Goal: Understand process/instructions: Learn how to perform a task or action

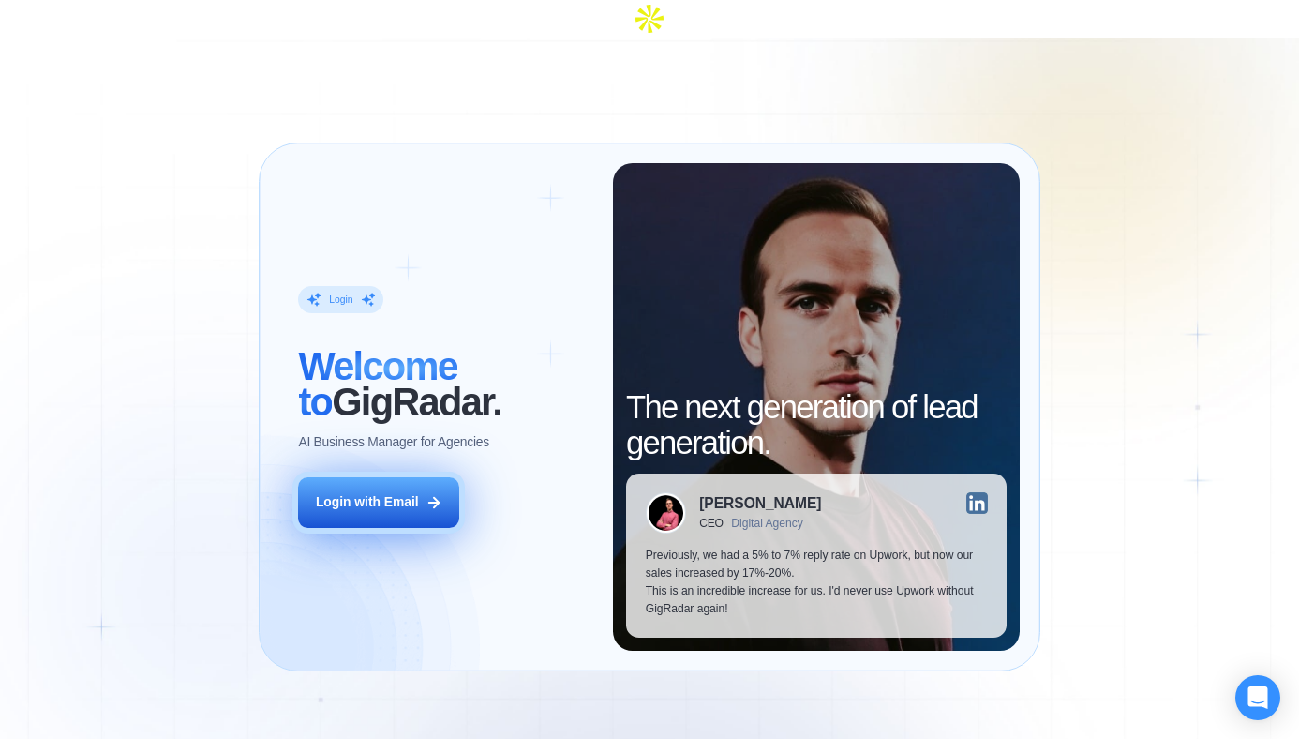
click at [391, 493] on div "Login with Email" at bounding box center [367, 502] width 103 height 18
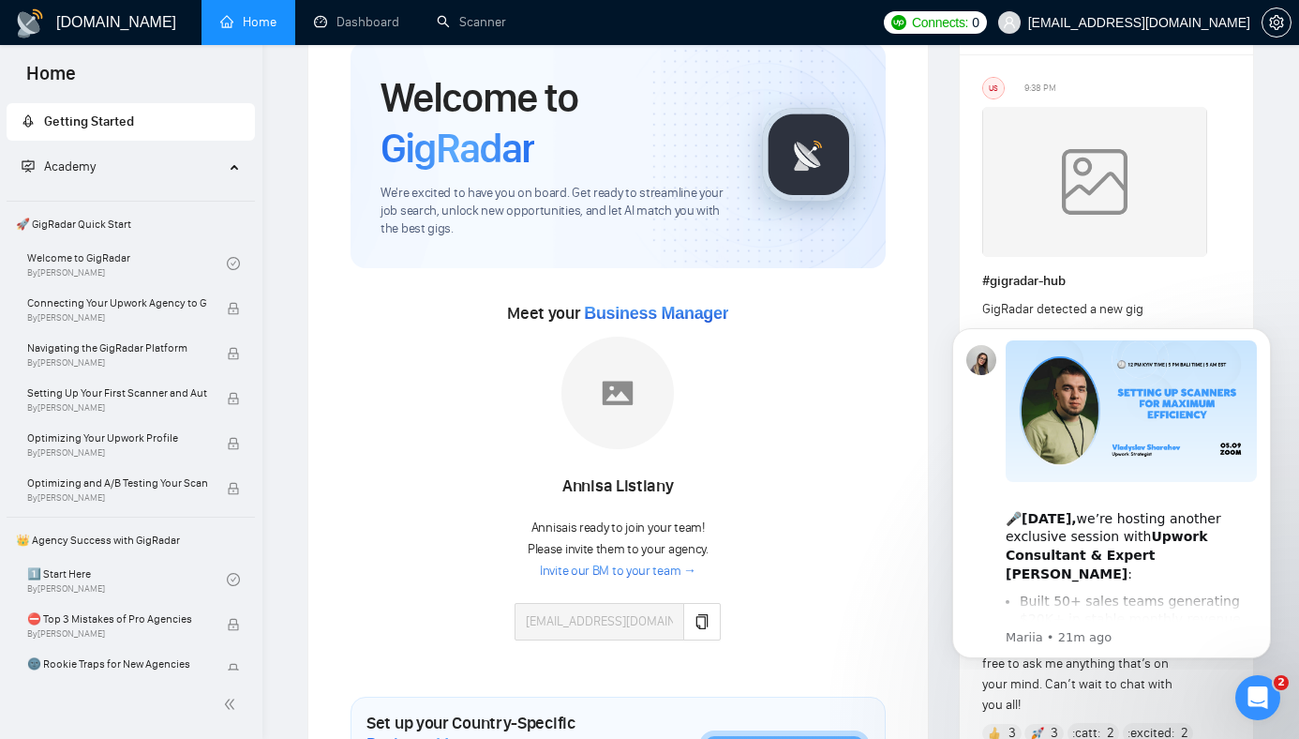
scroll to position [116, 0]
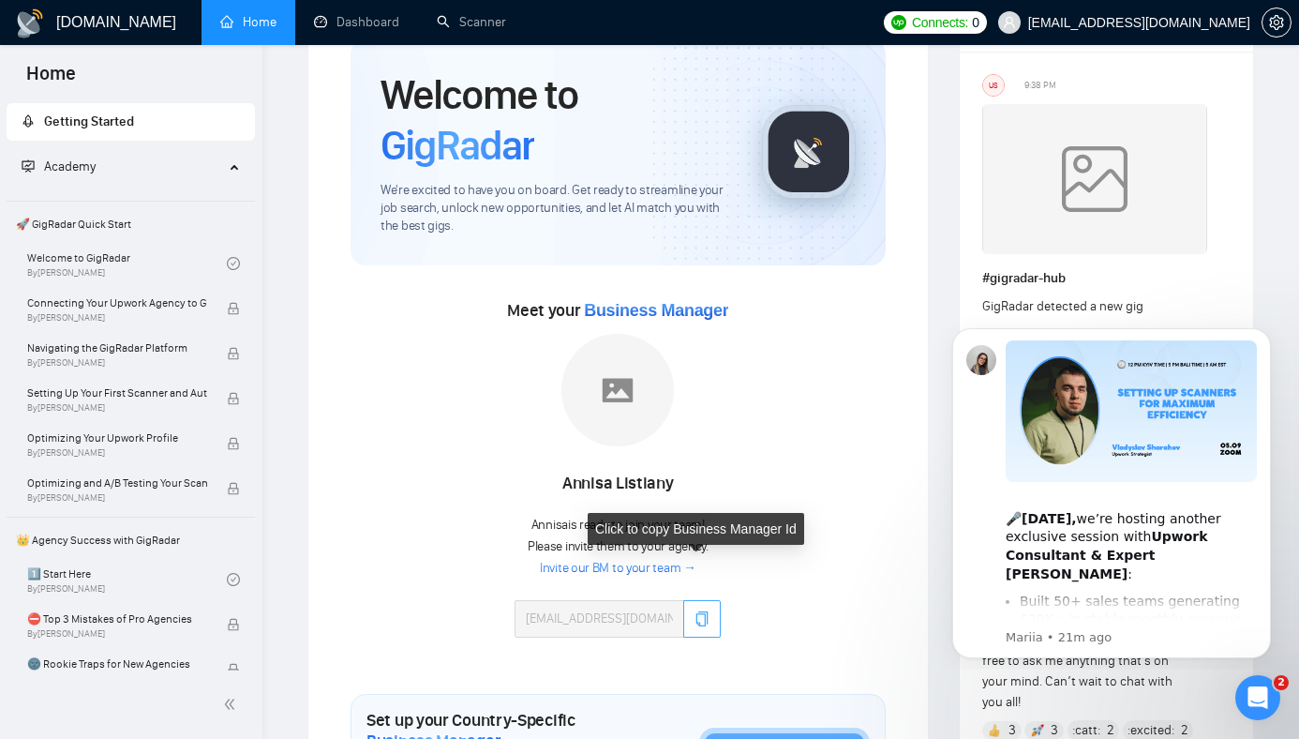
click at [697, 611] on icon "copy" at bounding box center [703, 618] width 12 height 15
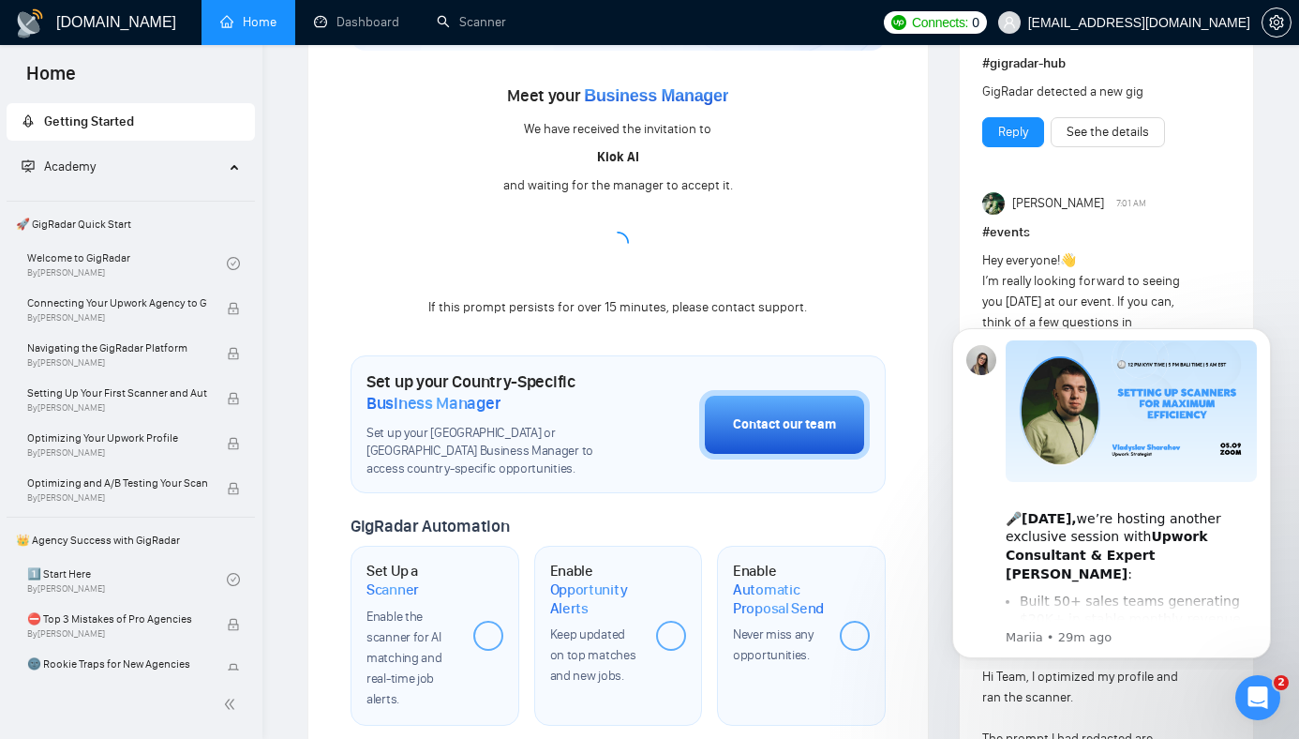
scroll to position [333, 0]
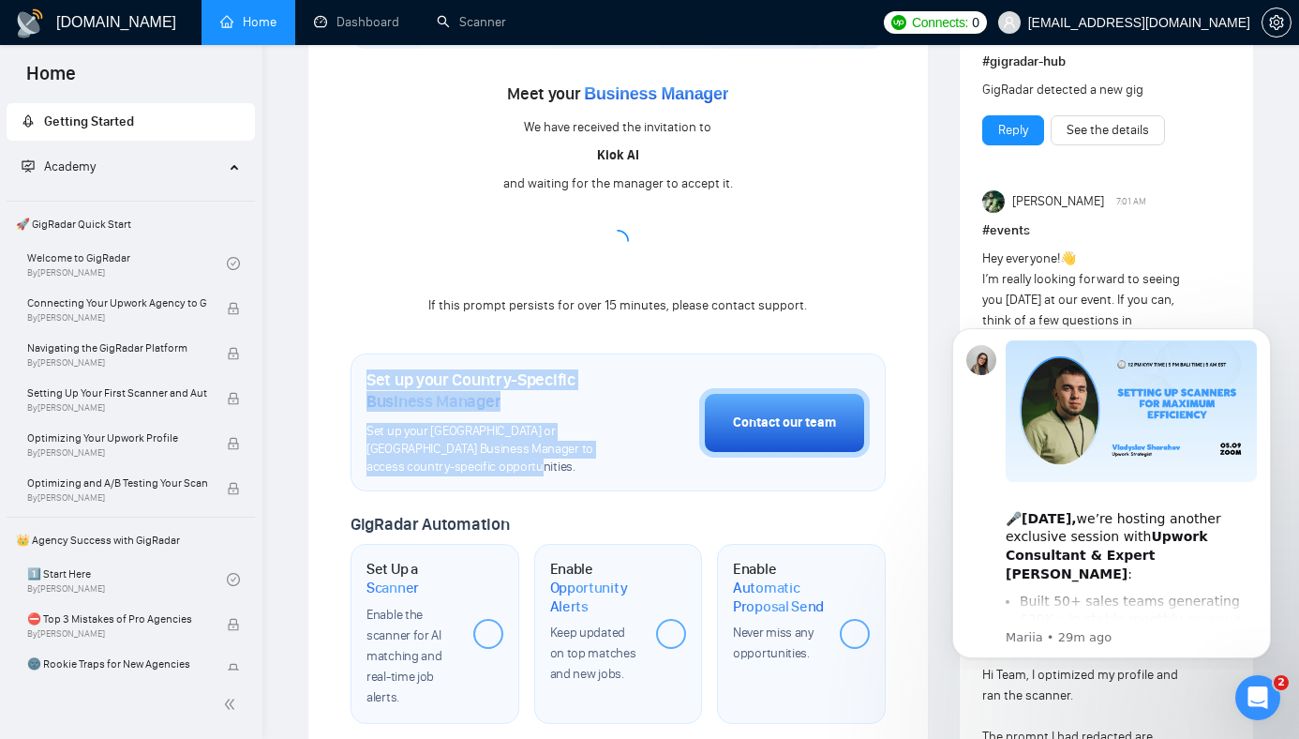
drag, startPoint x: 523, startPoint y: 454, endPoint x: 466, endPoint y: 303, distance: 161.4
click at [466, 303] on div "Welcome to GigRadar We're excited to have you on board. Get ready to streamline…" at bounding box center [618, 520] width 535 height 1394
click at [446, 369] on h1 "Set up your Country-Specific Business Manager" at bounding box center [486, 389] width 239 height 41
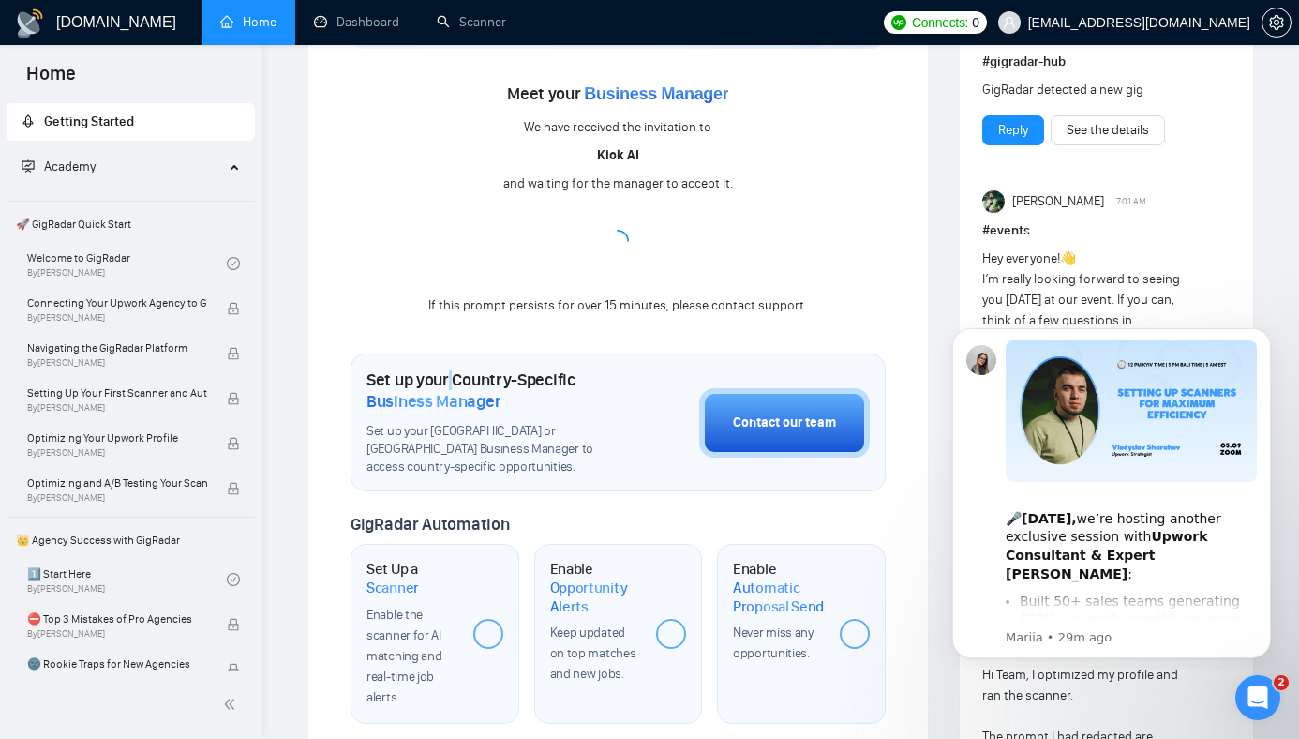
click at [446, 369] on h1 "Set up your Country-Specific Business Manager" at bounding box center [486, 389] width 239 height 41
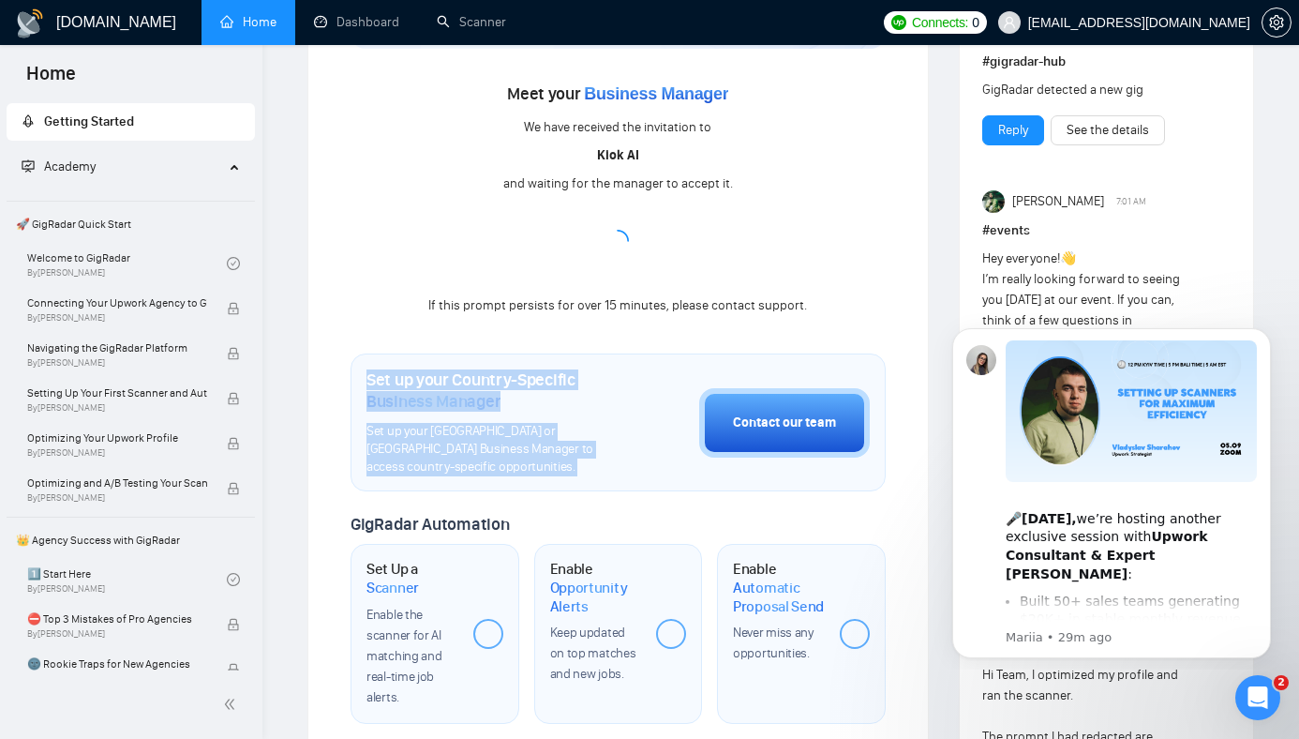
drag, startPoint x: 446, startPoint y: 349, endPoint x: 486, endPoint y: 435, distance: 94.8
click at [485, 435] on div "Set up your Country-Specific Business Manager Set up your United States or Unit…" at bounding box center [486, 422] width 239 height 106
click at [486, 435] on span "Set up your United States or United Kingdom Business Manager to access country-…" at bounding box center [486, 449] width 239 height 53
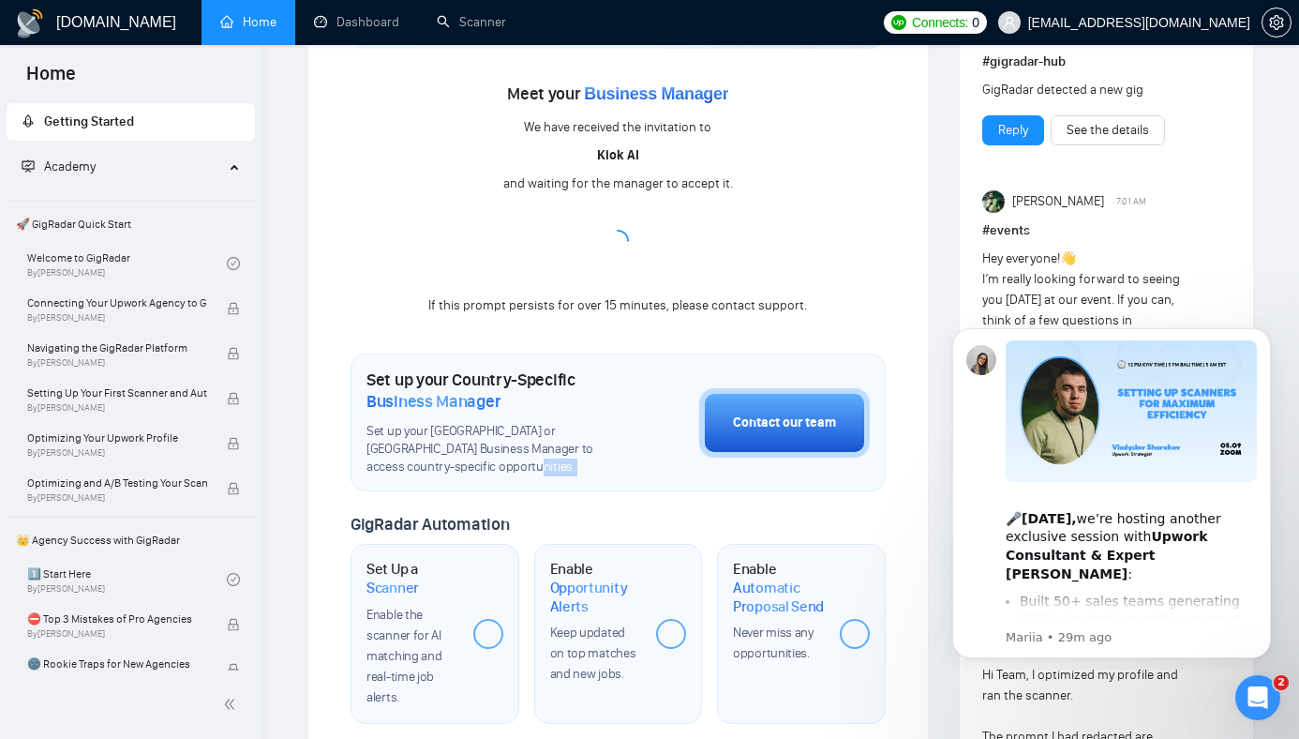
click at [486, 435] on span "Set up your United States or United Kingdom Business Manager to access country-…" at bounding box center [486, 449] width 239 height 53
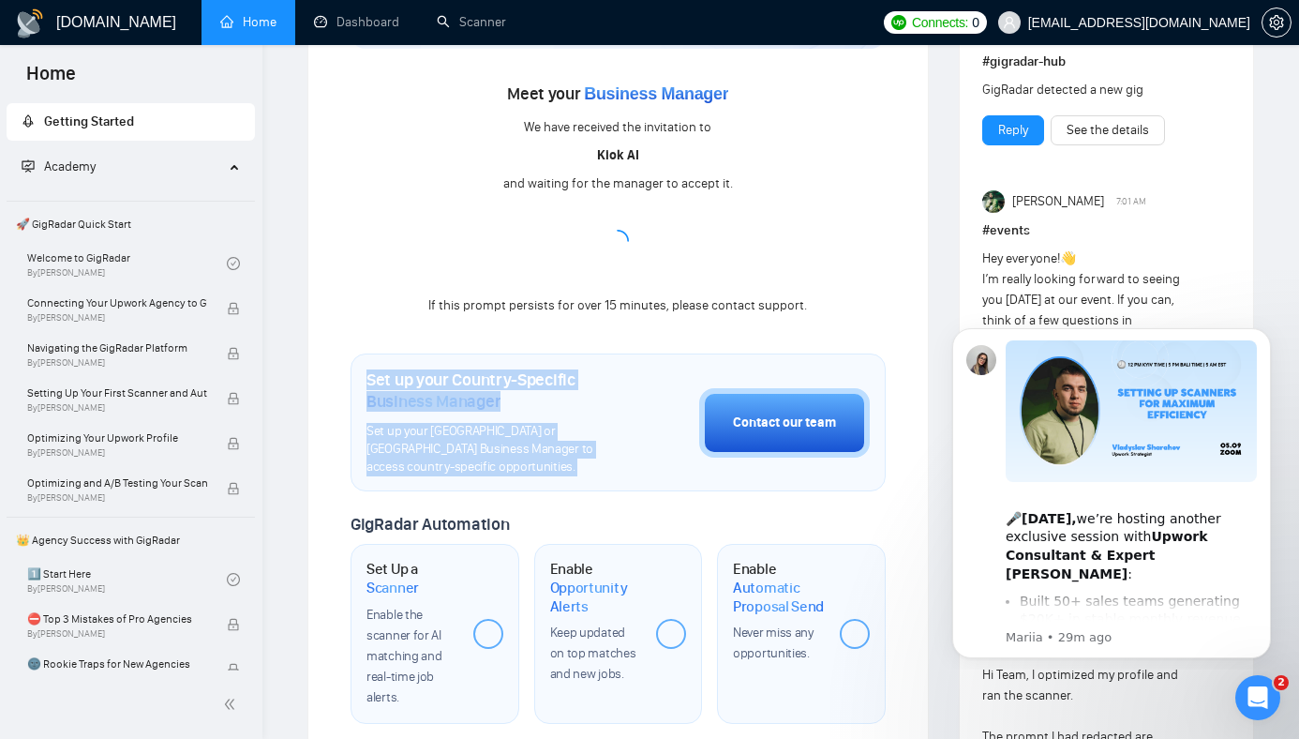
drag, startPoint x: 486, startPoint y: 435, endPoint x: 452, endPoint y: 340, distance: 100.5
click at [452, 369] on div "Set up your Country-Specific Business Manager Set up your United States or Unit…" at bounding box center [486, 422] width 239 height 106
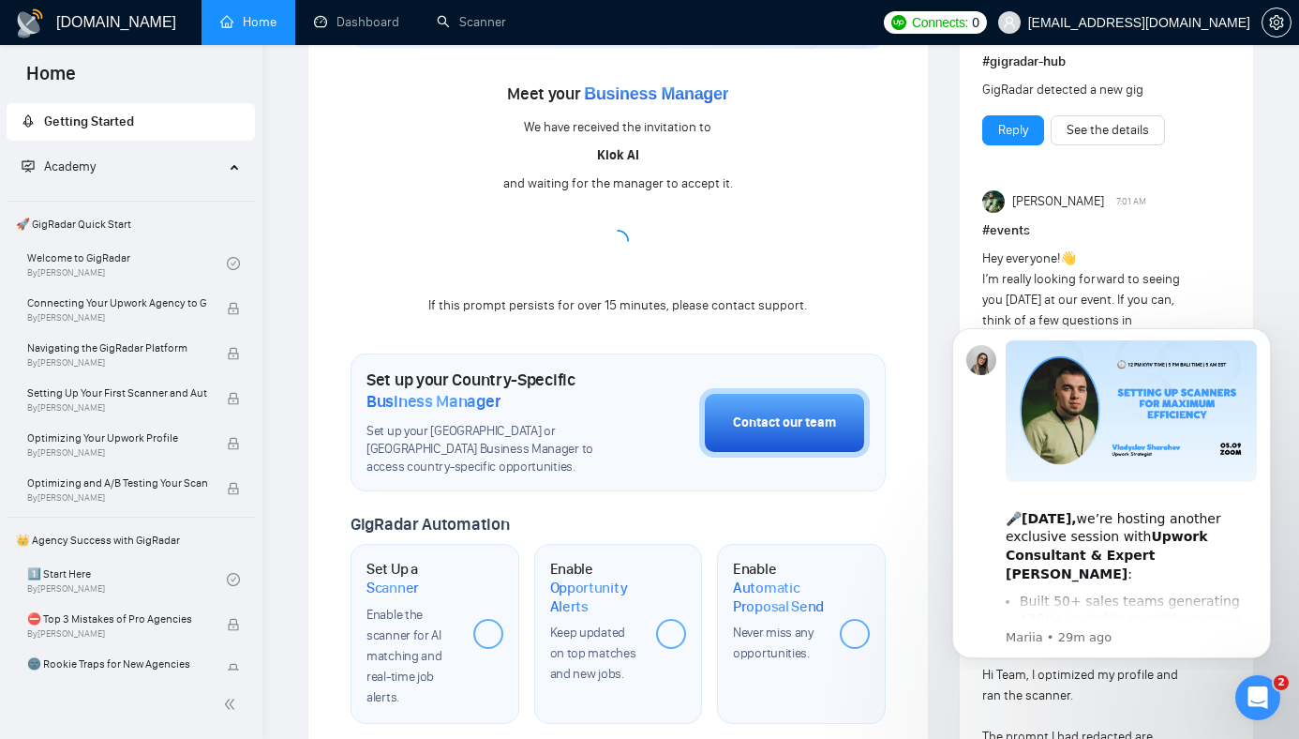
click at [497, 432] on span "Set up your United States or United Kingdom Business Manager to access country-…" at bounding box center [486, 449] width 239 height 53
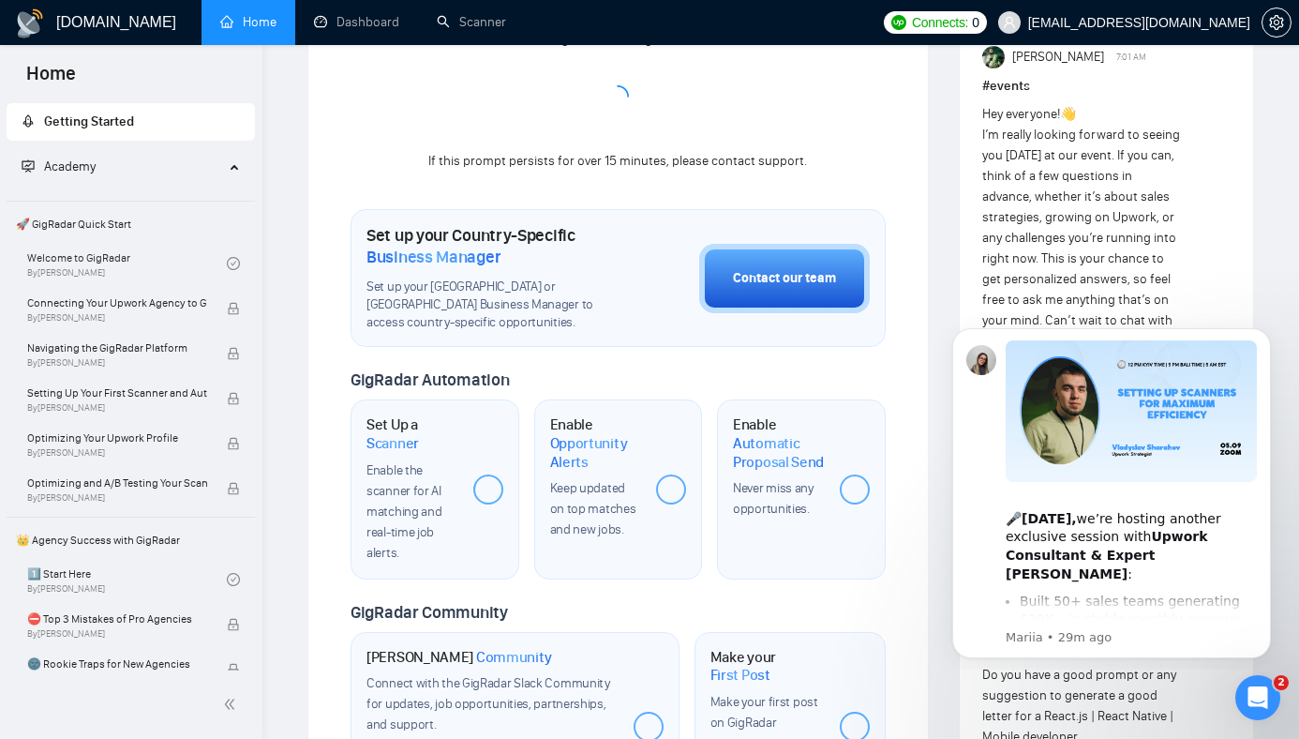
scroll to position [479, 0]
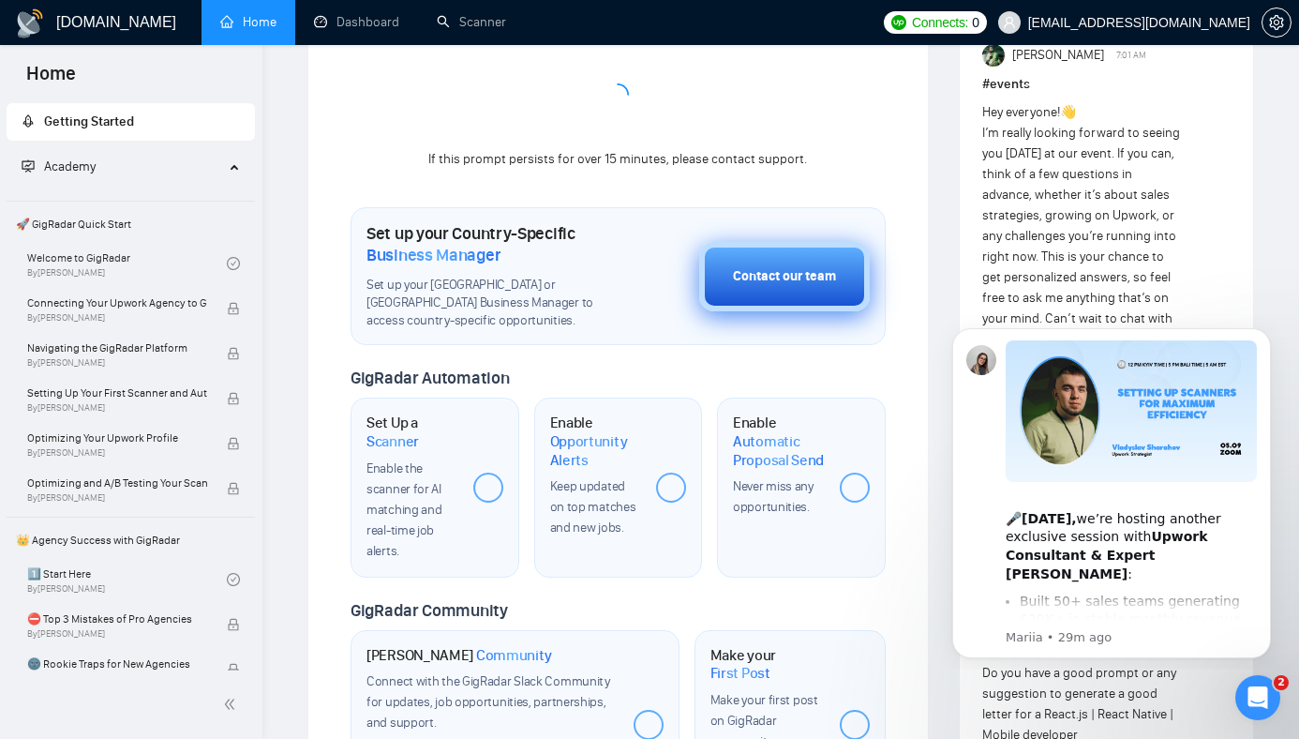
click at [778, 266] on div "Contact our team" at bounding box center [784, 276] width 103 height 21
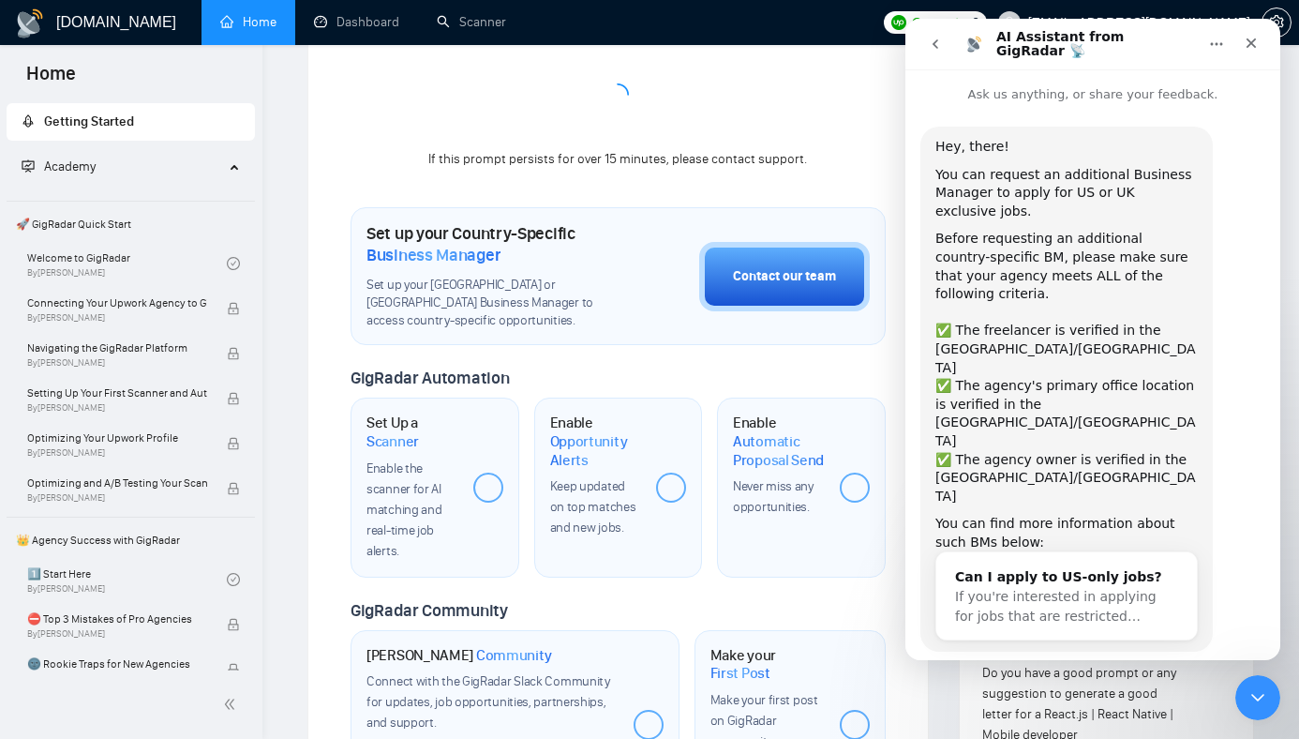
scroll to position [32, 0]
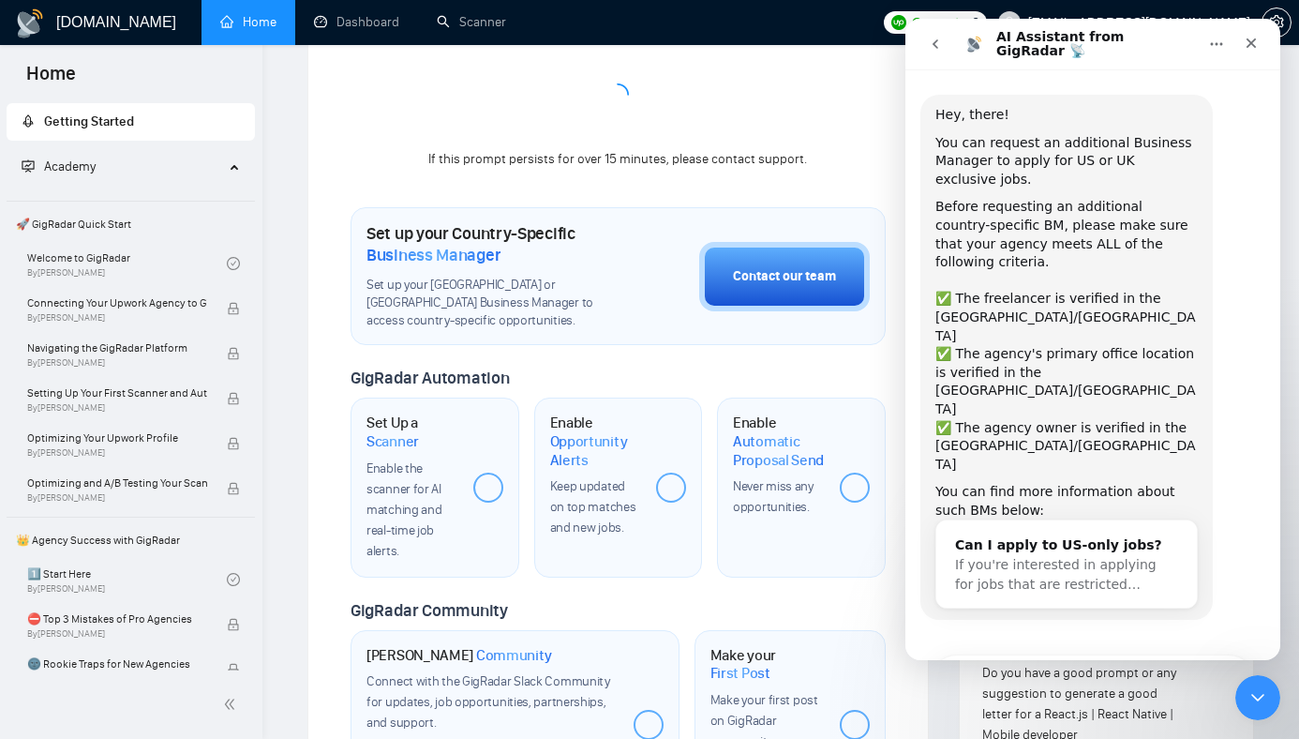
click at [954, 208] on div "Before requesting an additional country-specific BM, please make sure that your…" at bounding box center [1067, 244] width 262 height 92
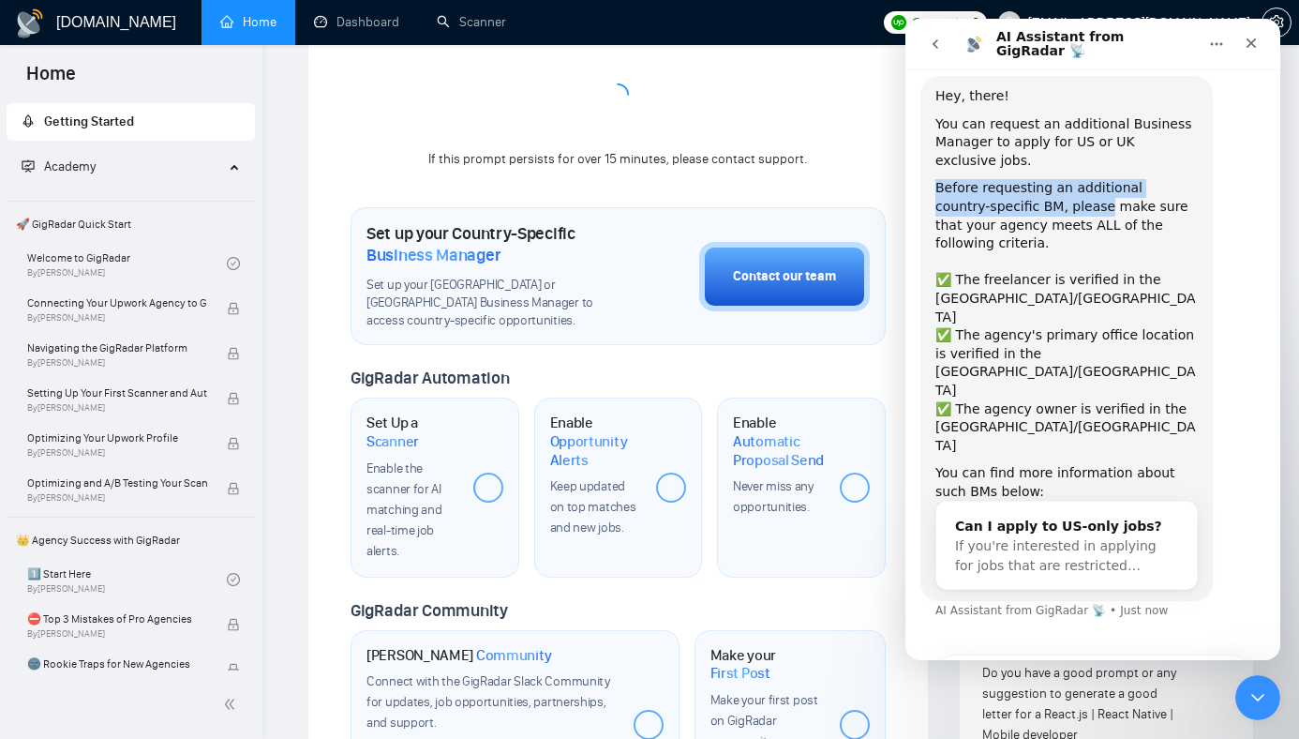
drag, startPoint x: 954, startPoint y: 208, endPoint x: 1013, endPoint y: 201, distance: 59.5
click at [1013, 201] on div "Before requesting an additional country-specific BM, please make sure that your…" at bounding box center [1067, 225] width 262 height 92
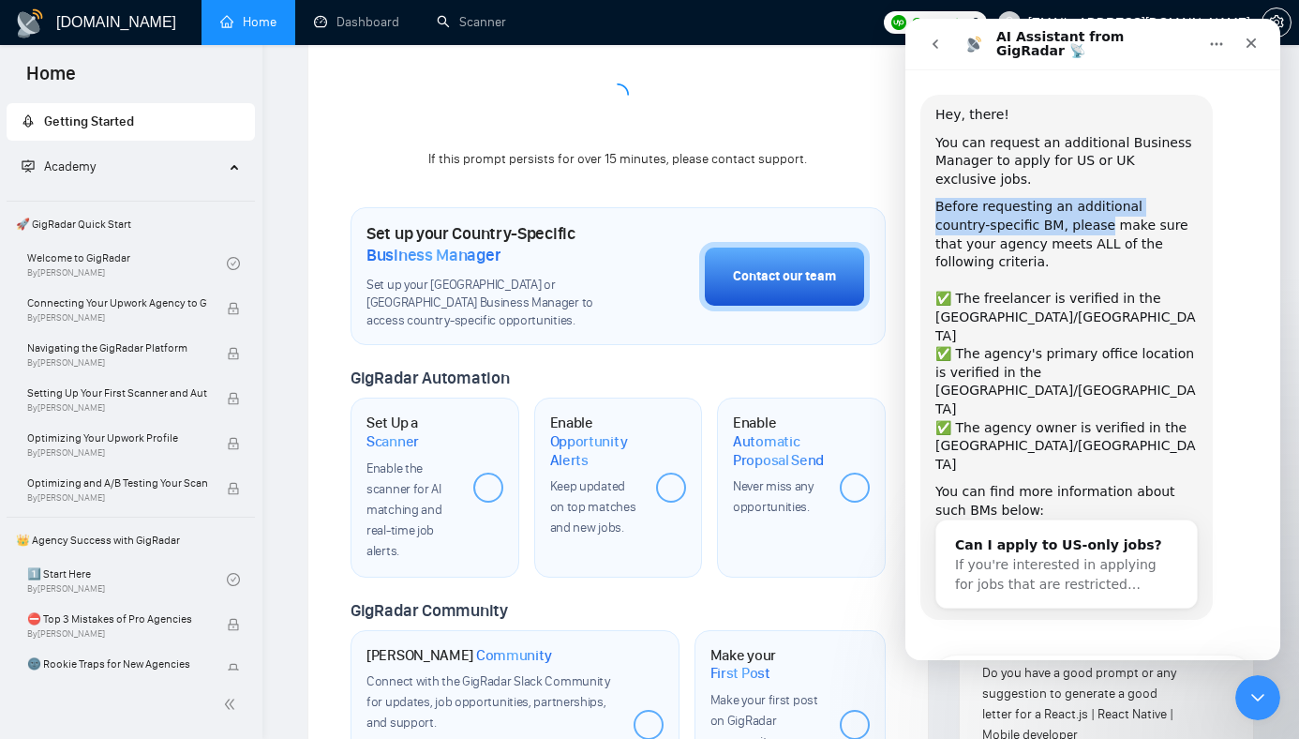
click at [1022, 224] on div "Before requesting an additional country-specific BM, please make sure that your…" at bounding box center [1067, 244] width 262 height 92
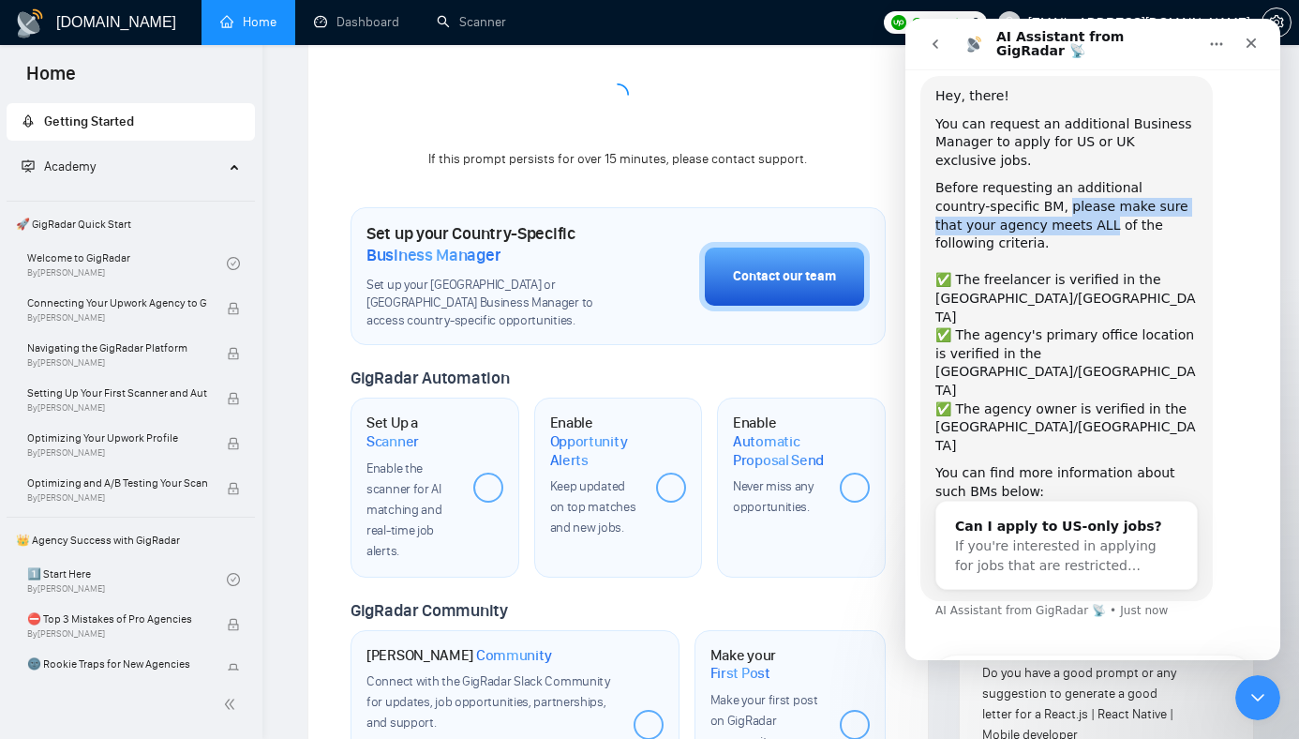
drag, startPoint x: 1022, startPoint y: 224, endPoint x: 1032, endPoint y: 227, distance: 10.7
click at [1032, 227] on div "Before requesting an additional country-specific BM, please make sure that your…" at bounding box center [1067, 225] width 262 height 92
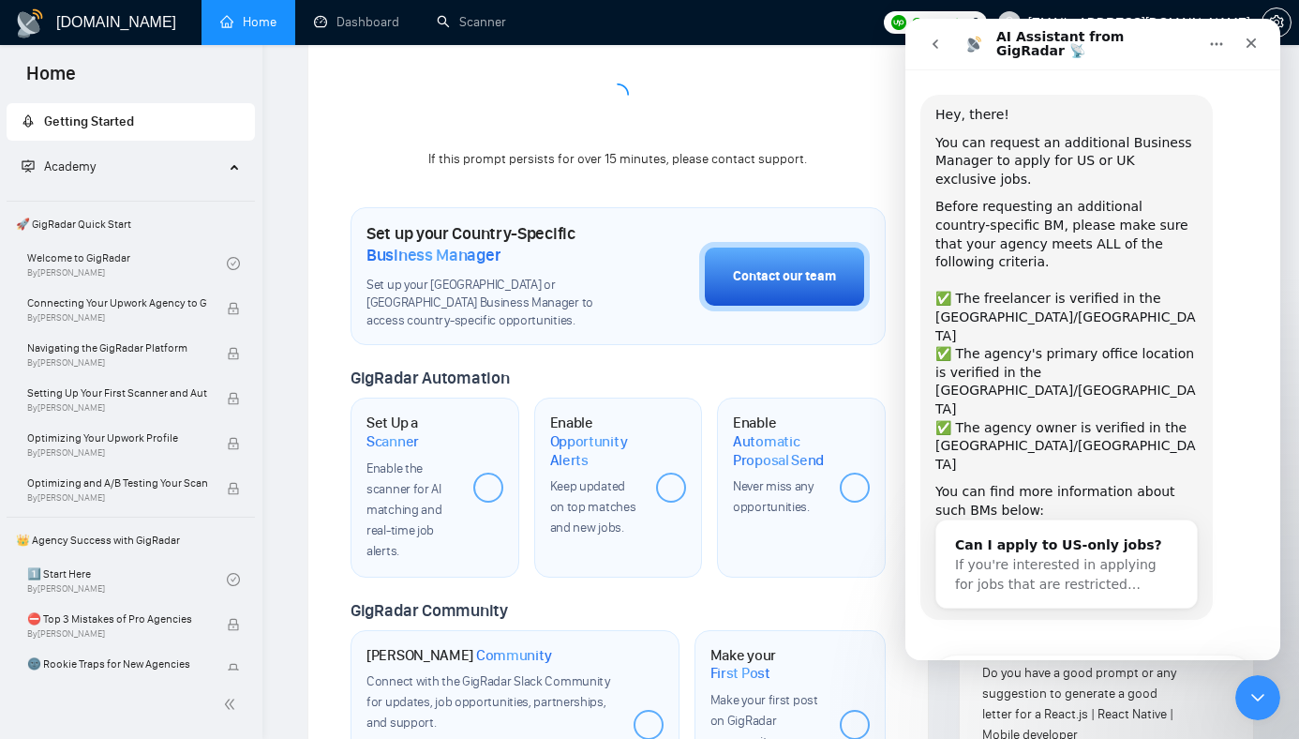
click at [966, 290] on div "✅ The freelancer is verified in the US/UK" at bounding box center [1067, 317] width 262 height 55
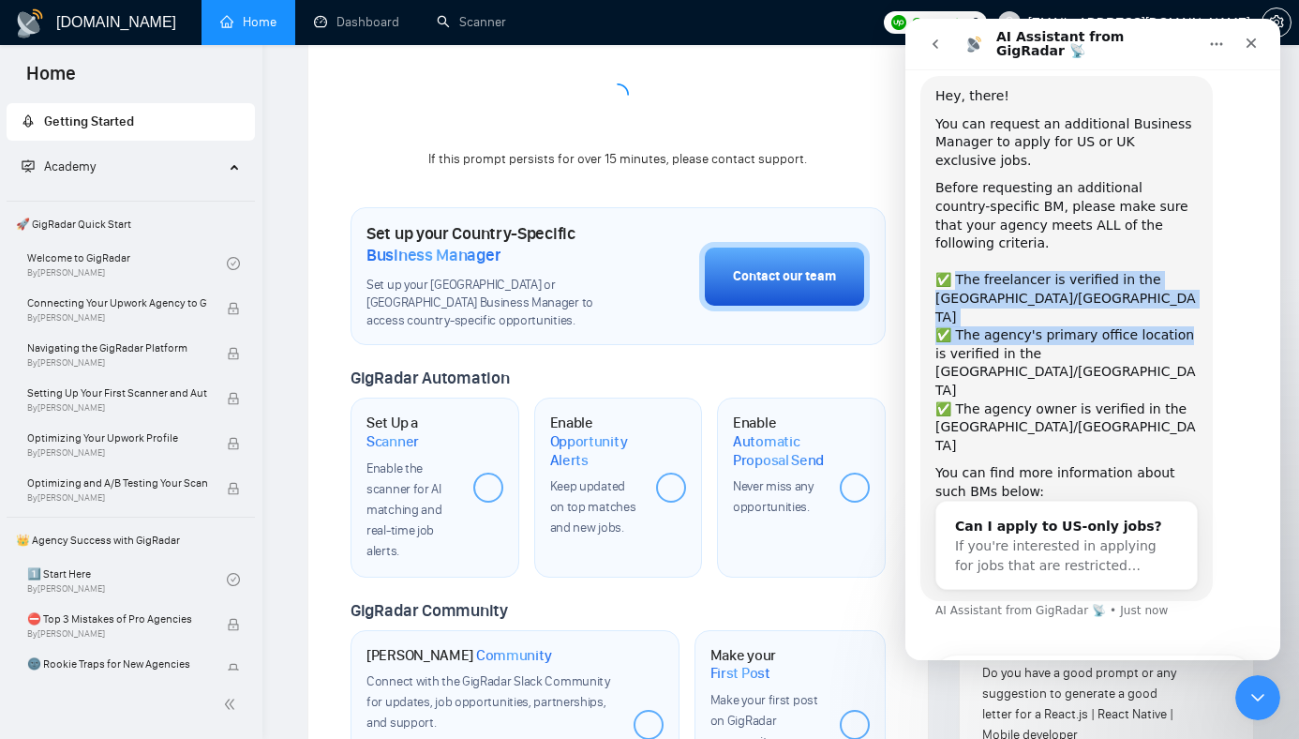
drag, startPoint x: 966, startPoint y: 277, endPoint x: 1145, endPoint y: 274, distance: 179.1
click at [1146, 280] on div "Hey, there! You can request an additional Business Manager to apply for US or U…" at bounding box center [1067, 338] width 262 height 502
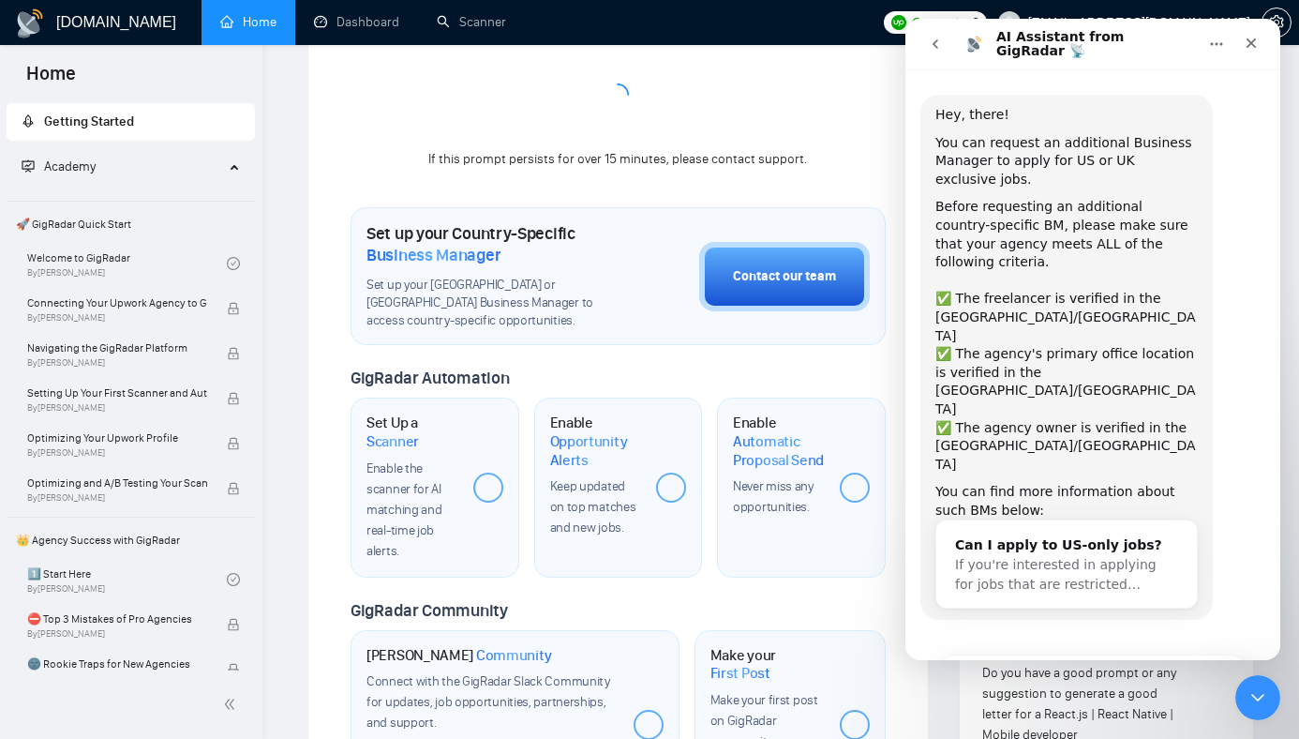
click at [1154, 290] on div "✅ The freelancer is verified in the US/UK" at bounding box center [1067, 317] width 262 height 55
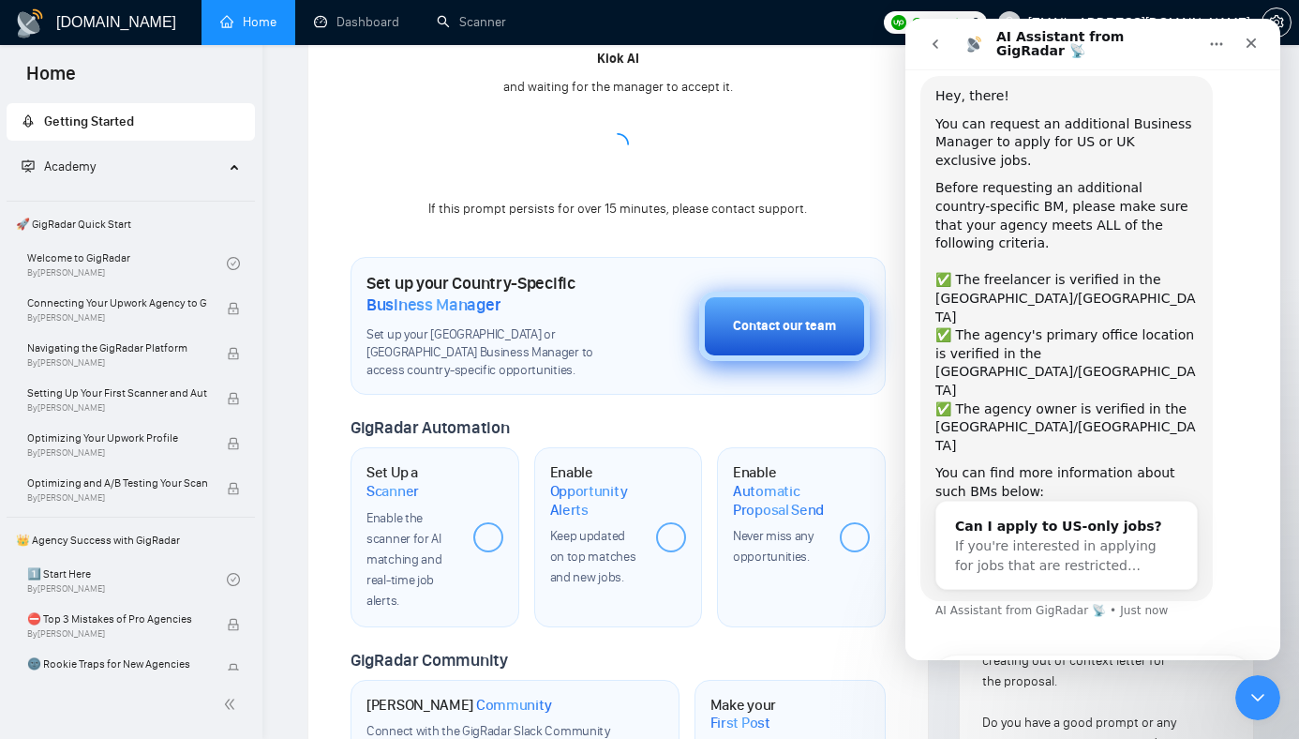
scroll to position [405, 0]
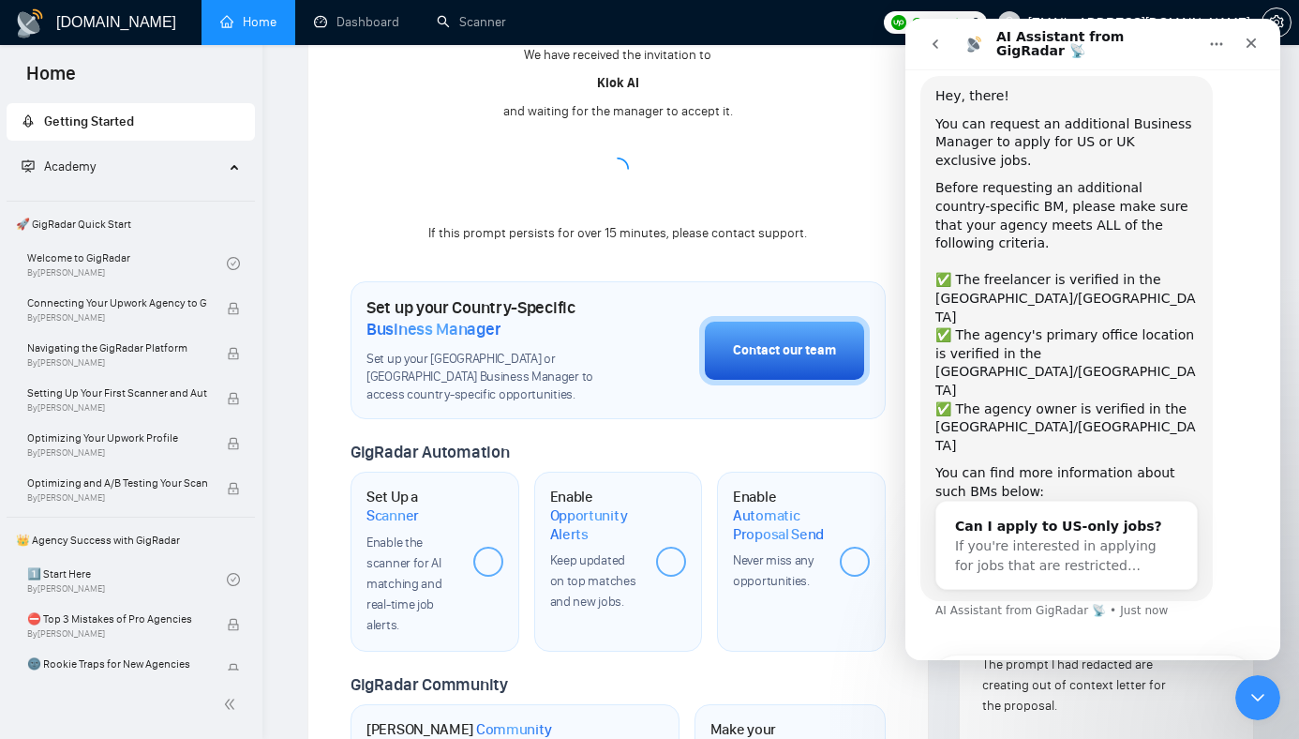
click at [476, 297] on h1 "Set up your Country-Specific Business Manager" at bounding box center [486, 317] width 239 height 41
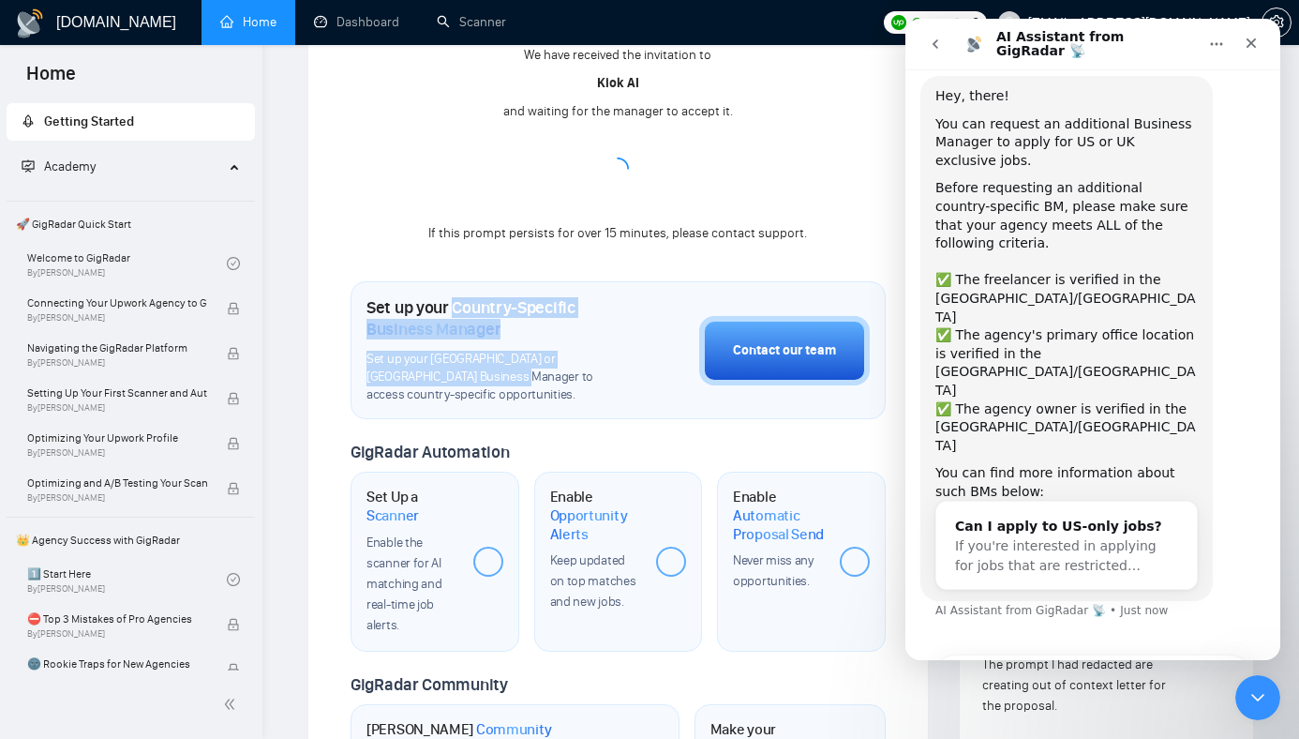
drag, startPoint x: 476, startPoint y: 275, endPoint x: 452, endPoint y: 339, distance: 69.1
click at [452, 340] on div "Set up your Country-Specific Business Manager Set up your United States or Unit…" at bounding box center [486, 350] width 239 height 106
copy div "Country-Specific Business Manager Set up your United States or United Kingdom B…"
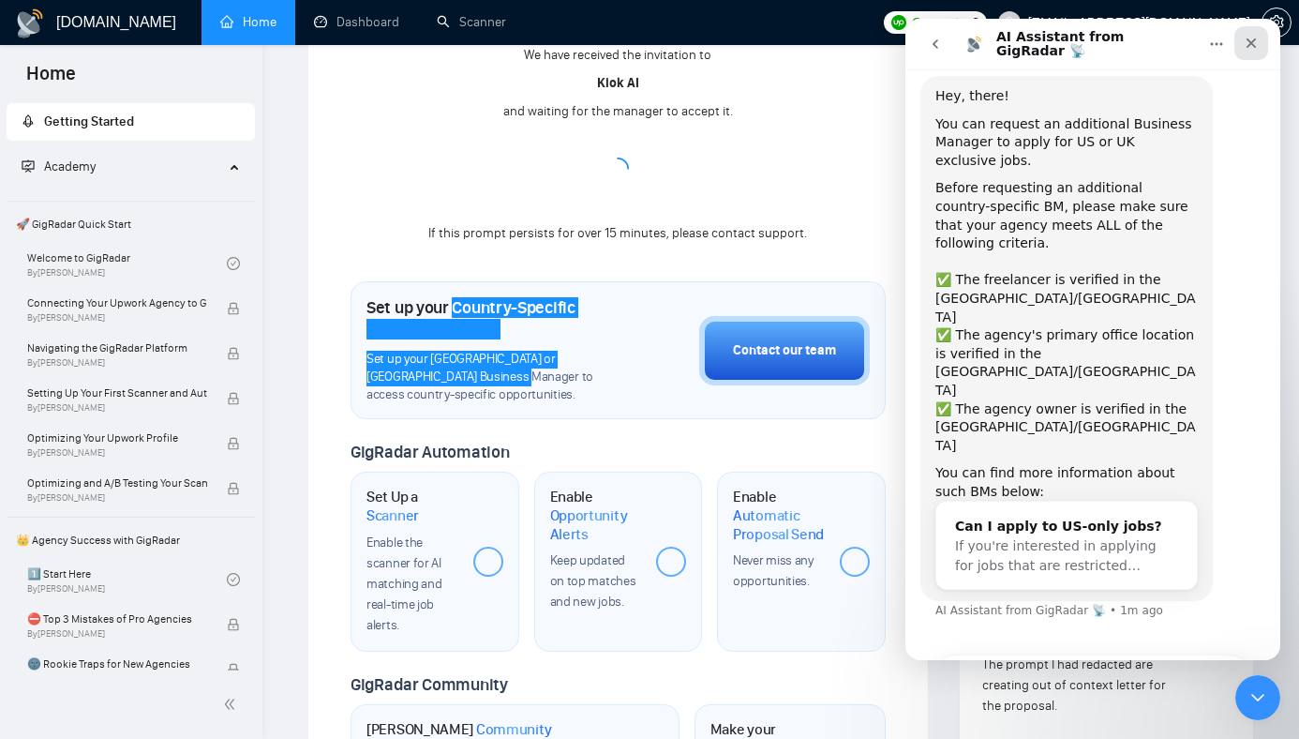
click at [1253, 39] on icon "Close" at bounding box center [1252, 43] width 10 height 10
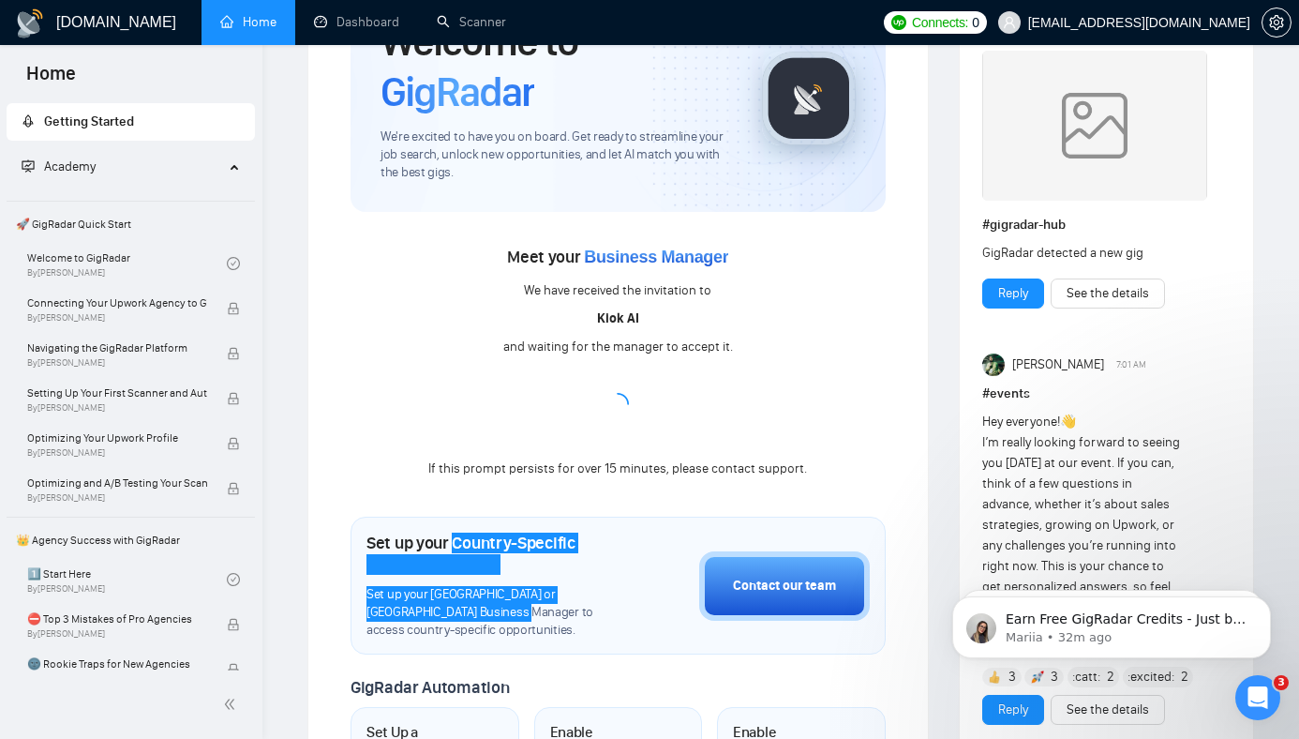
scroll to position [0, 0]
